Goal: Contribute content

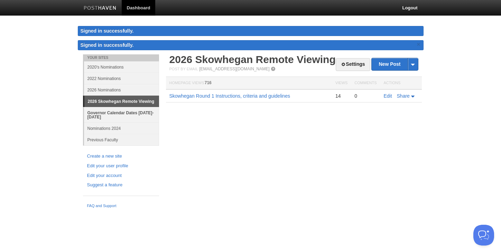
click at [113, 113] on link "Governor Calendar Dates [DATE]-[DATE]" at bounding box center [121, 115] width 75 height 16
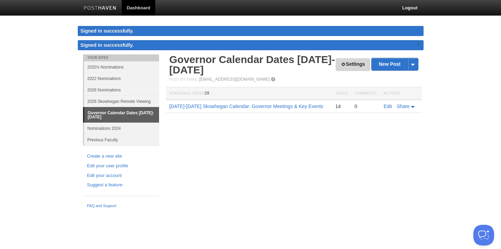
click at [346, 63] on link "Settings" at bounding box center [353, 64] width 34 height 13
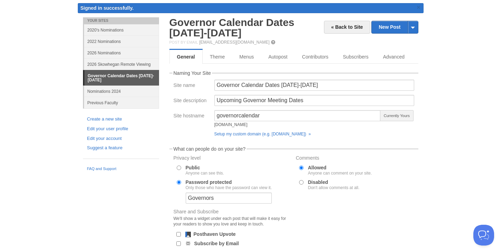
scroll to position [47, 0]
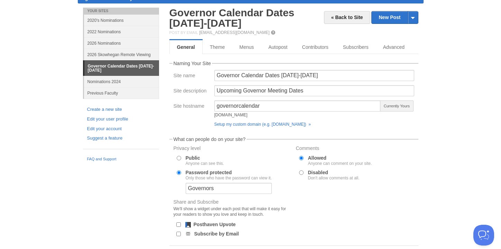
click at [178, 159] on input "Public Anyone can see this." at bounding box center [179, 158] width 4 height 4
radio input "true"
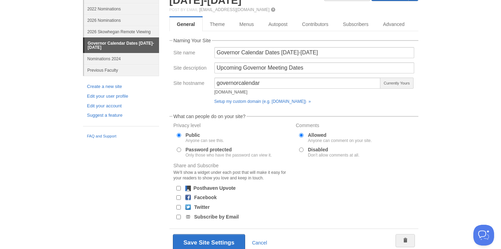
scroll to position [83, 0]
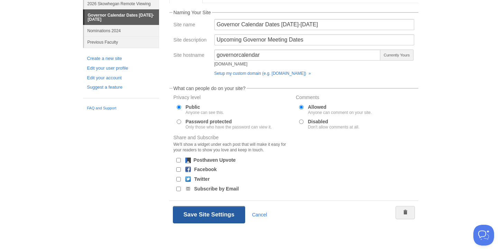
click at [221, 218] on button "Save Site Settings" at bounding box center [209, 214] width 72 height 17
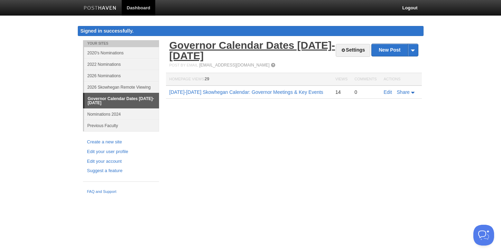
click at [208, 45] on link "Governor Calendar Dates [DATE]-[DATE]" at bounding box center [253, 50] width 166 height 22
click at [386, 91] on link "Edit" at bounding box center [388, 92] width 8 height 6
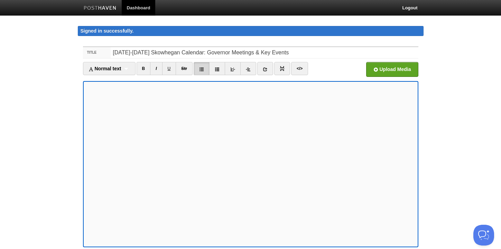
scroll to position [58, 0]
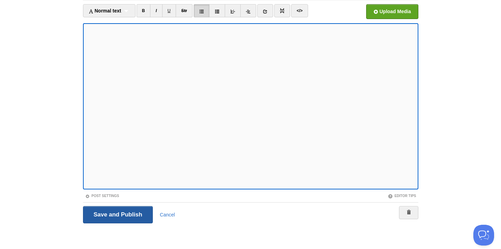
click at [119, 215] on input "Save and Publish" at bounding box center [118, 214] width 70 height 17
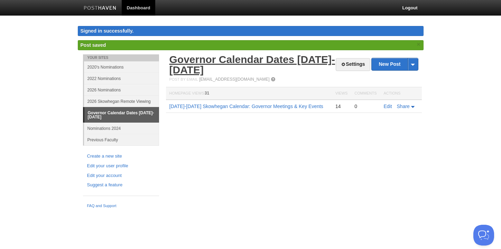
click at [198, 60] on link "Governor Calendar Dates [DATE]-[DATE]" at bounding box center [253, 65] width 166 height 22
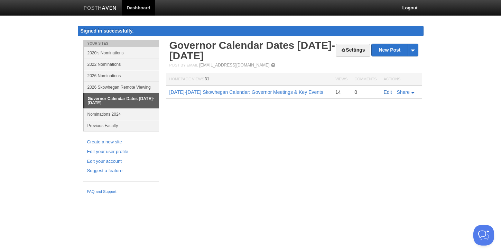
click at [386, 93] on link "Edit" at bounding box center [388, 92] width 8 height 6
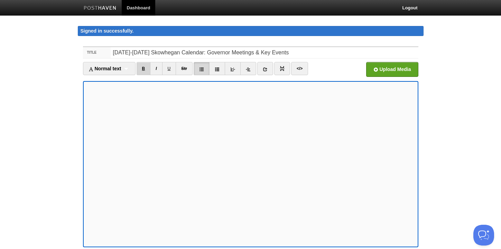
click at [146, 68] on link "B" at bounding box center [144, 68] width 14 height 13
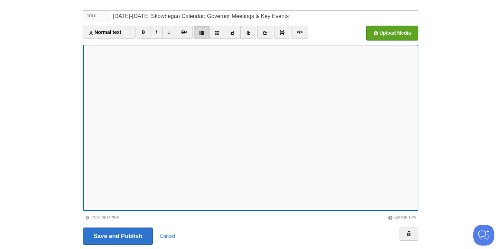
scroll to position [58, 0]
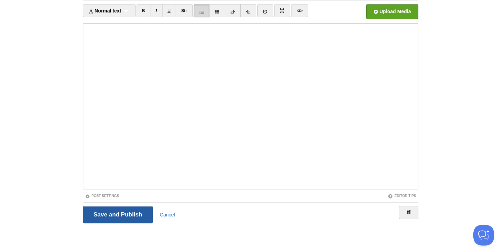
click at [118, 213] on input "Save and Publish" at bounding box center [118, 214] width 70 height 17
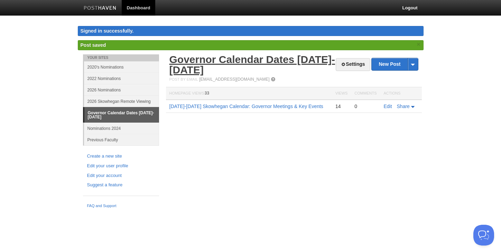
click at [217, 59] on link "Governor Calendar Dates [DATE]-[DATE]" at bounding box center [253, 65] width 166 height 22
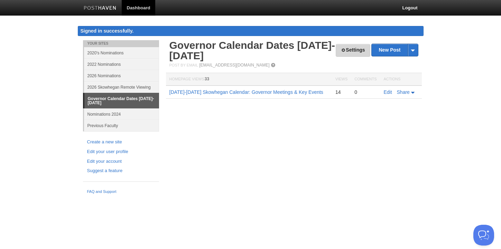
click at [357, 51] on link "Settings" at bounding box center [353, 50] width 34 height 13
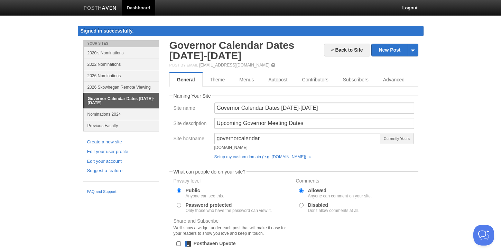
click at [108, 97] on link "Governor Calendar Dates [DATE]-[DATE]" at bounding box center [121, 100] width 75 height 15
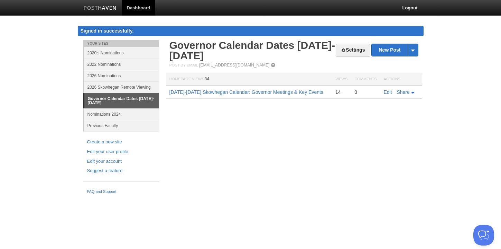
click at [387, 92] on link "Edit" at bounding box center [388, 92] width 8 height 6
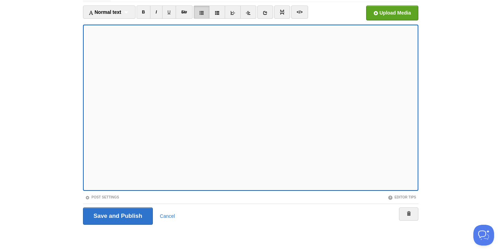
scroll to position [58, 0]
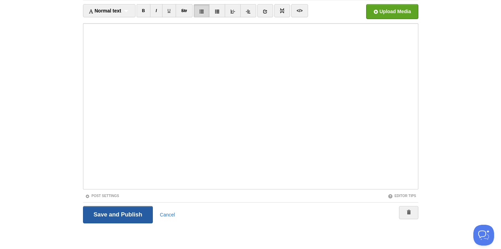
click at [99, 218] on input "Save and Publish" at bounding box center [118, 214] width 70 height 17
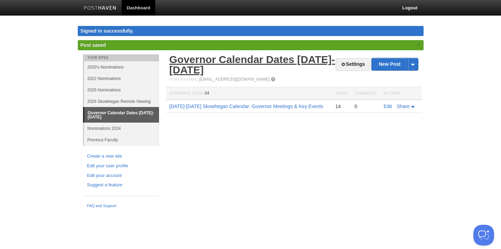
click at [212, 63] on link "Governor Calendar Dates [DATE]-[DATE]" at bounding box center [253, 65] width 166 height 22
